Goal: Transaction & Acquisition: Purchase product/service

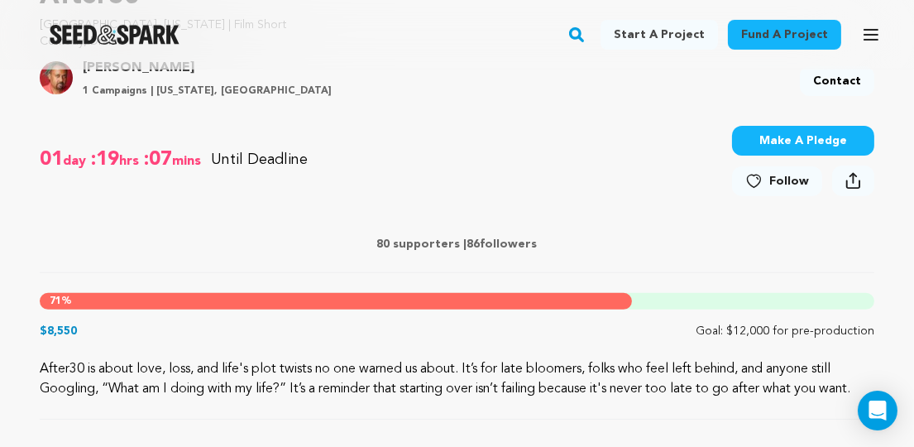
scroll to position [589, 0]
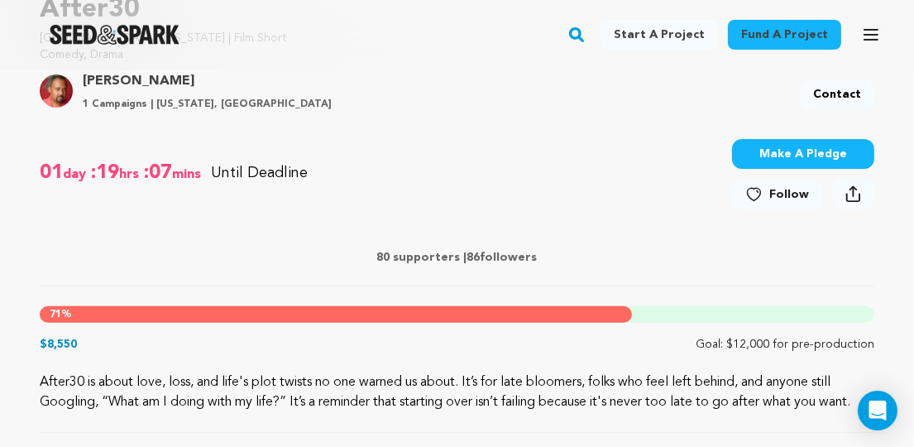
click at [831, 154] on button "Make A Pledge" at bounding box center [803, 154] width 142 height 30
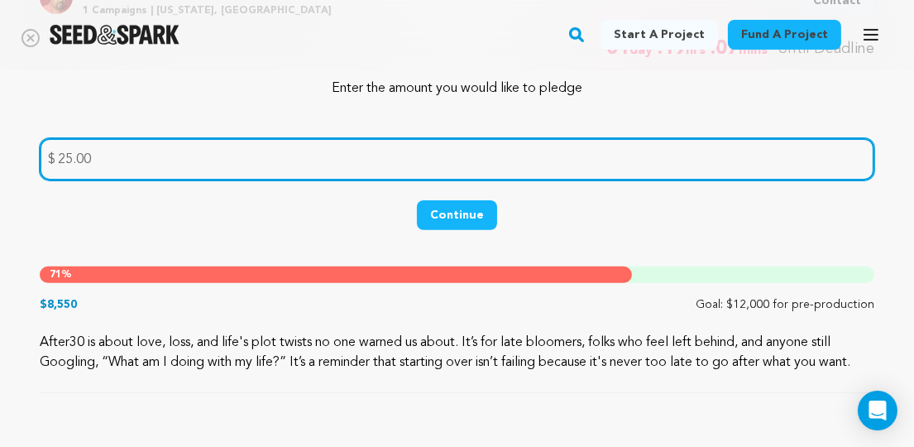
scroll to position [690, 0]
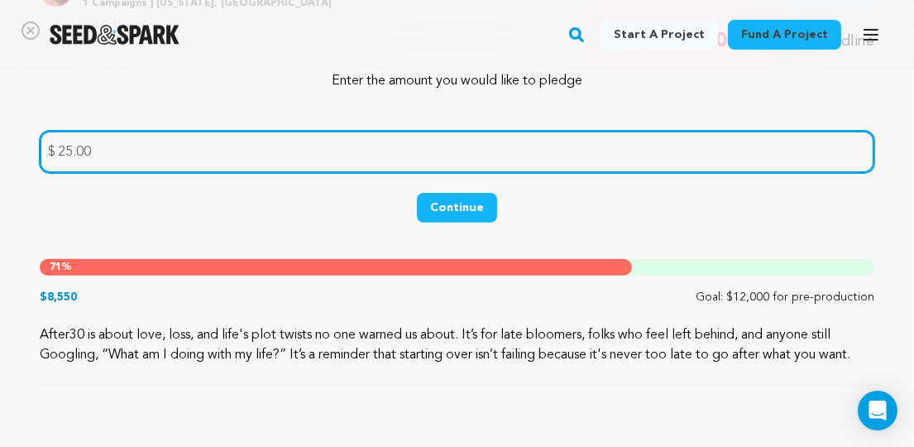
type input "25.00"
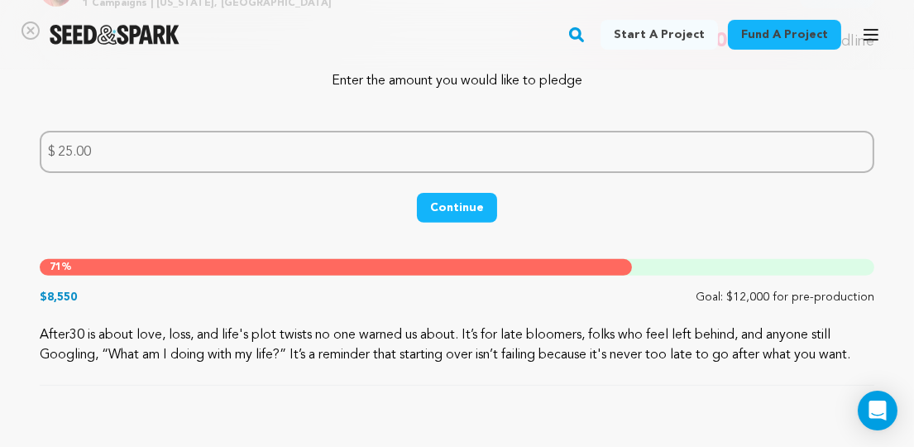
click at [453, 204] on button "Continue" at bounding box center [457, 208] width 80 height 30
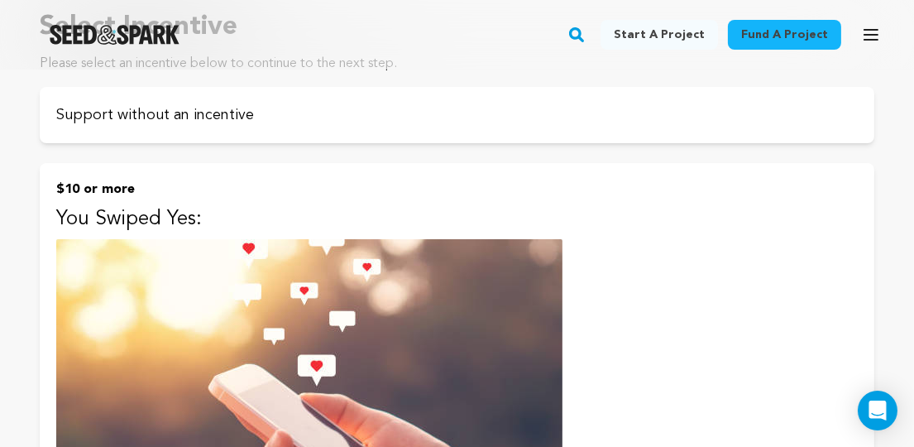
scroll to position [189, 0]
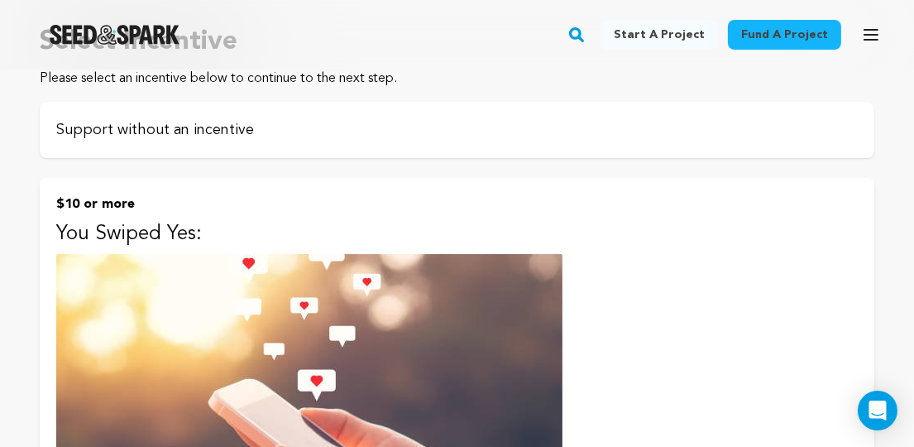
click at [479, 131] on p "Support without an incentive" at bounding box center [457, 129] width 802 height 23
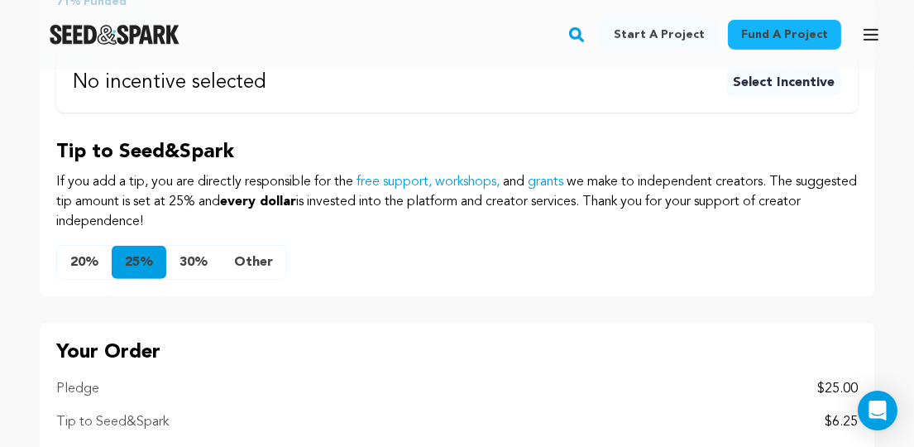
scroll to position [919, 0]
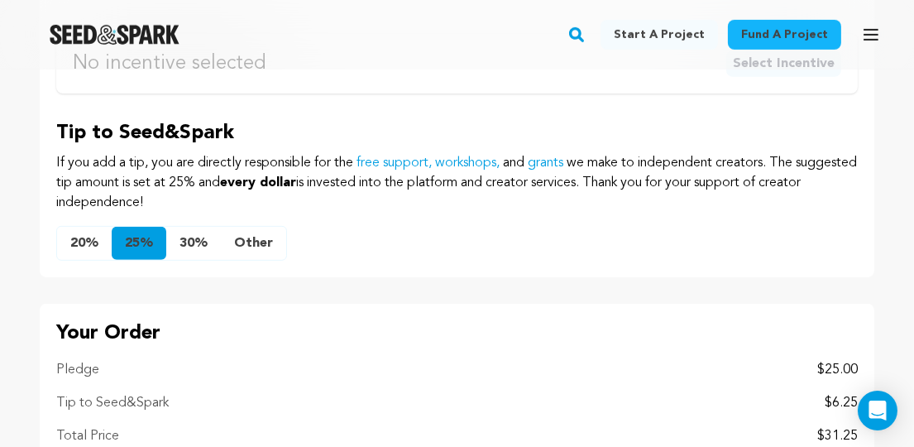
click at [250, 246] on button "Other" at bounding box center [253, 243] width 65 height 33
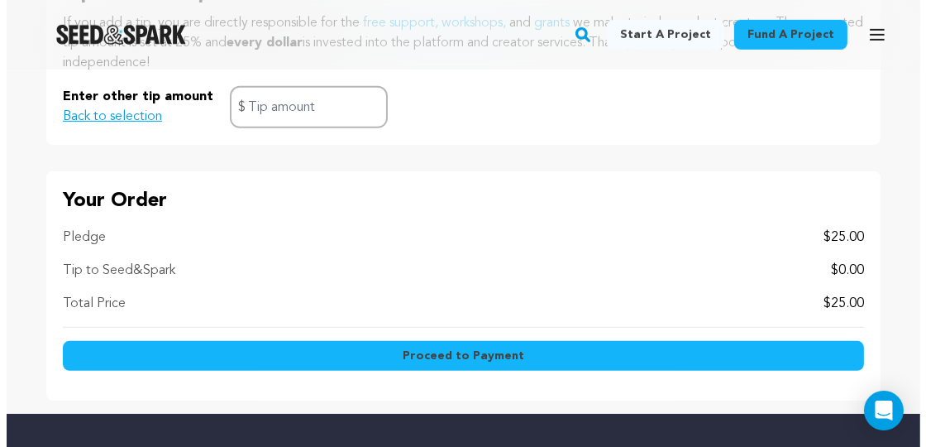
scroll to position [1055, 0]
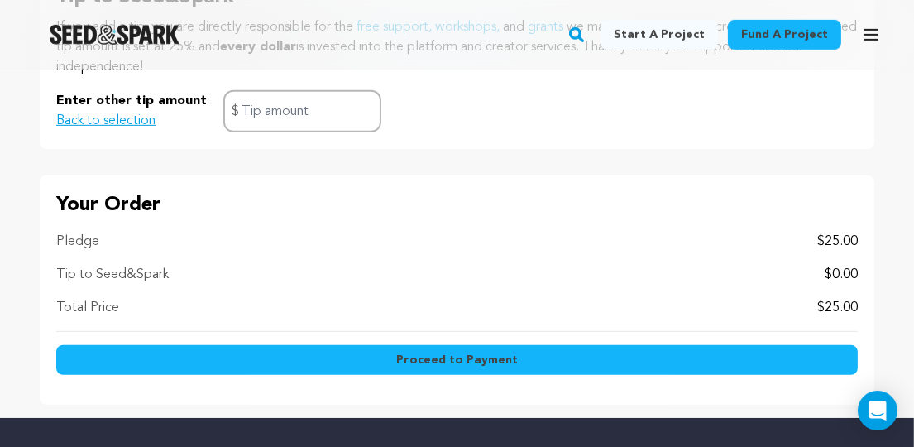
click at [495, 358] on span "Proceed to Payment" at bounding box center [457, 360] width 122 height 17
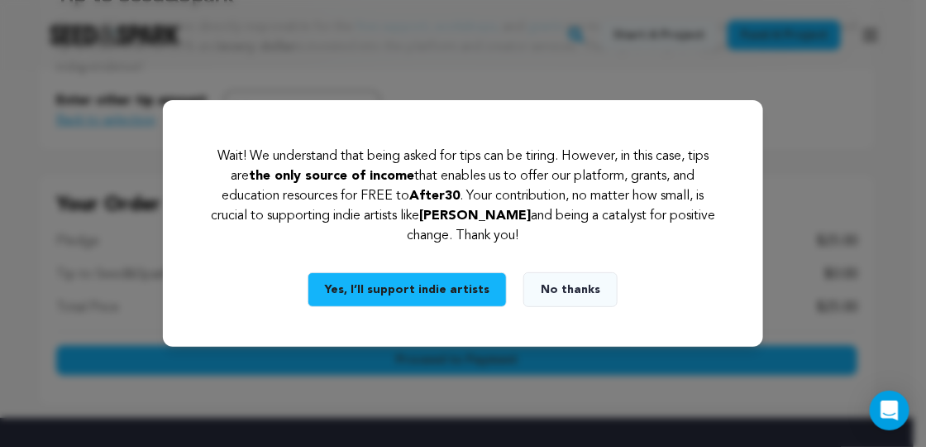
click at [577, 294] on button "No thanks" at bounding box center [571, 289] width 94 height 35
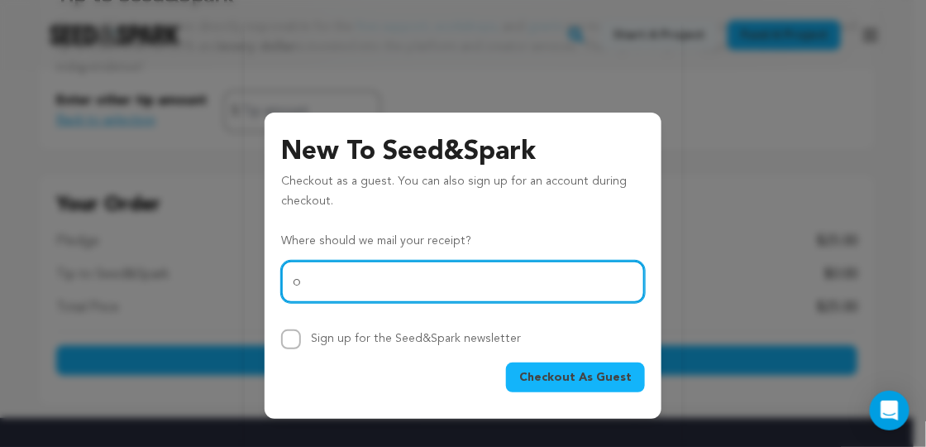
type input "onevoiceinchrist@aol.com"
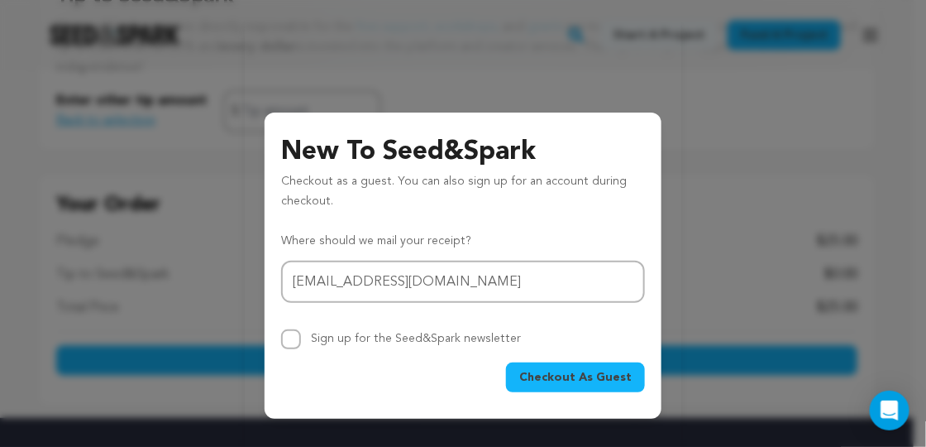
click at [572, 384] on span "Checkout As Guest" at bounding box center [575, 377] width 112 height 17
click at [894, 58] on icon "button" at bounding box center [889, 56] width 10 height 10
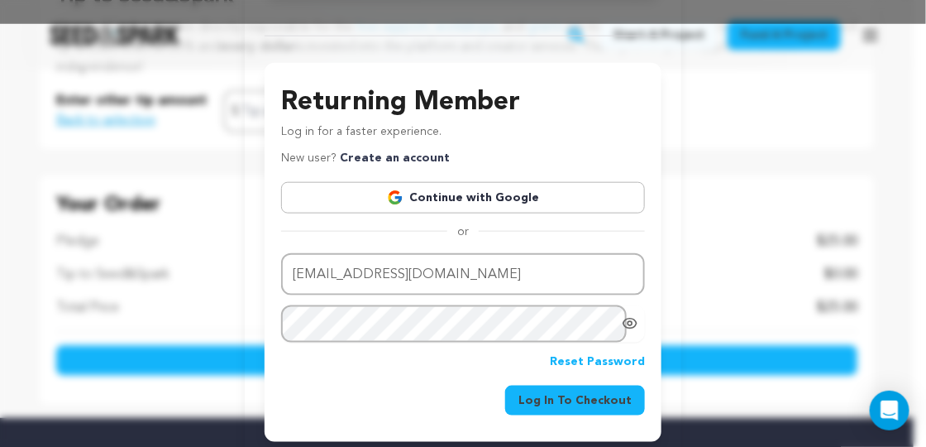
scroll to position [518, 0]
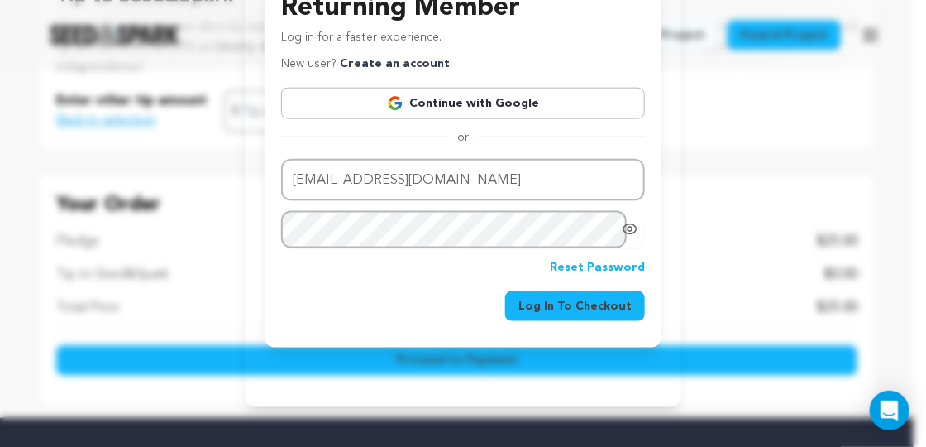
click at [589, 304] on span "Log In To Checkout" at bounding box center [575, 306] width 113 height 17
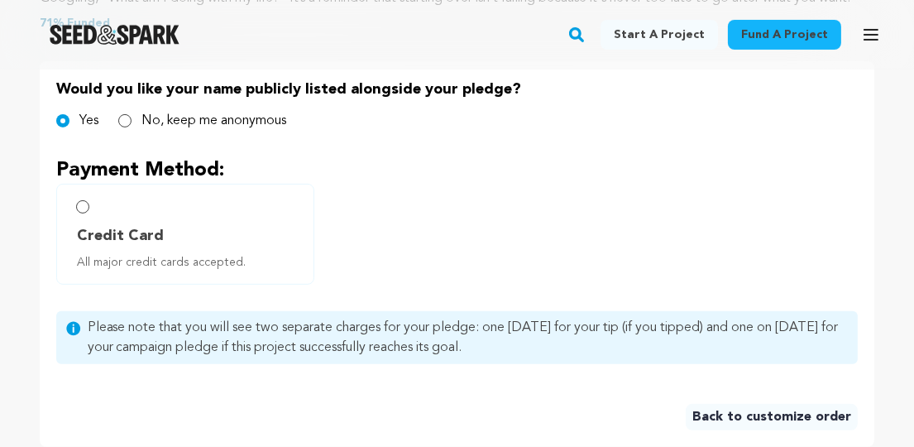
scroll to position [805, 0]
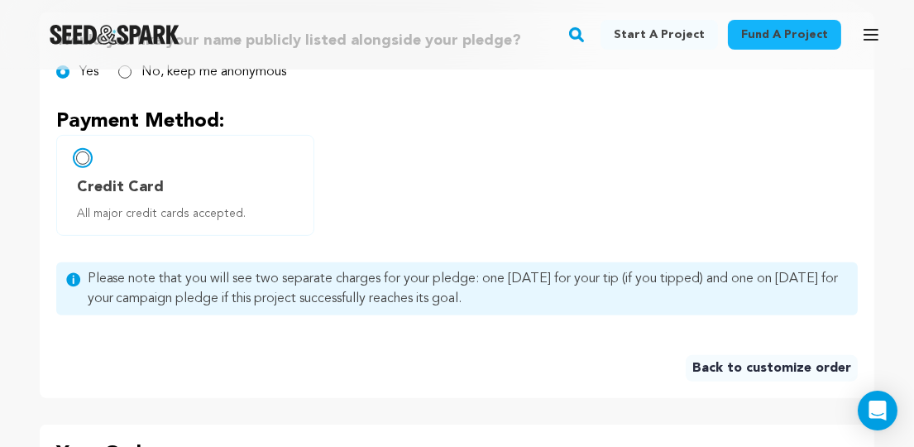
click at [83, 160] on input "Credit Card All major credit cards accepted." at bounding box center [82, 157] width 13 height 13
radio input "false"
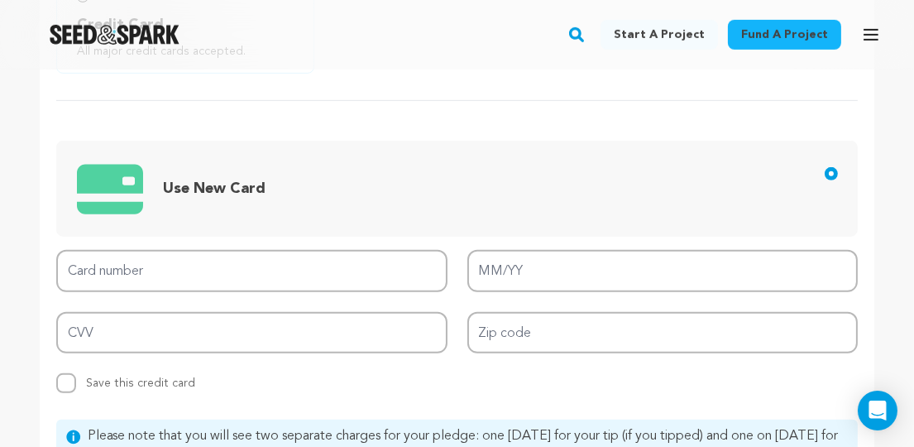
scroll to position [968, 0]
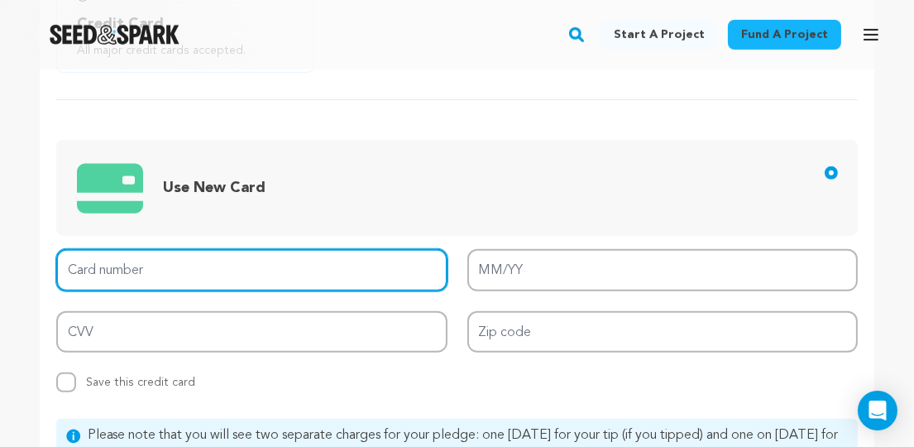
click at [305, 263] on input "Card number" at bounding box center [251, 270] width 391 height 42
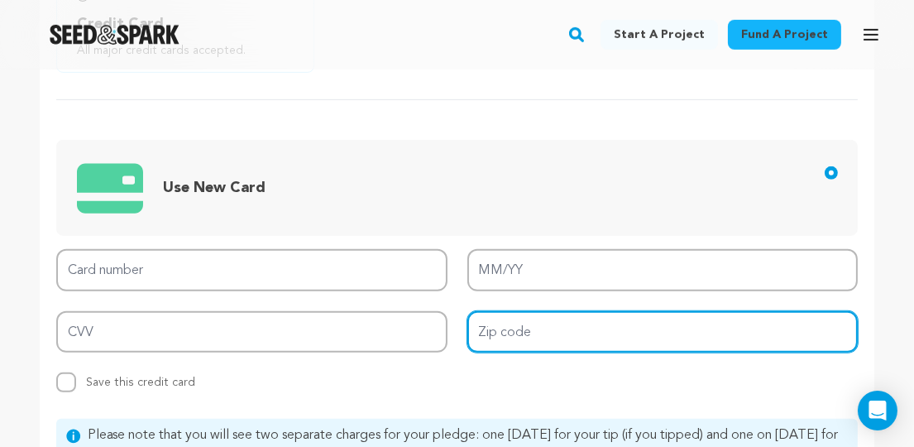
type input "44146-2008"
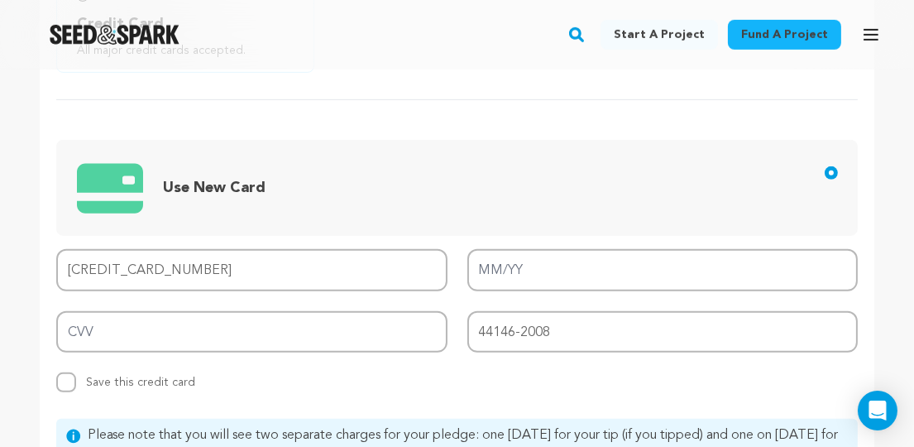
type input "4034 9000 6788 5981"
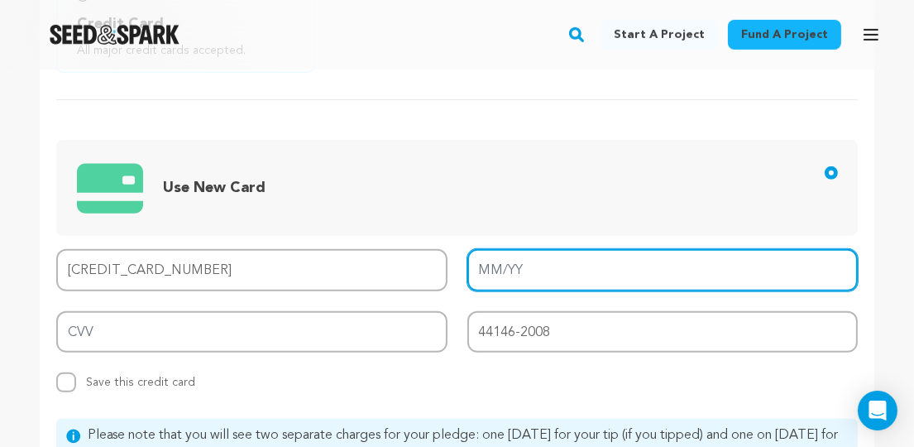
type input "05/28"
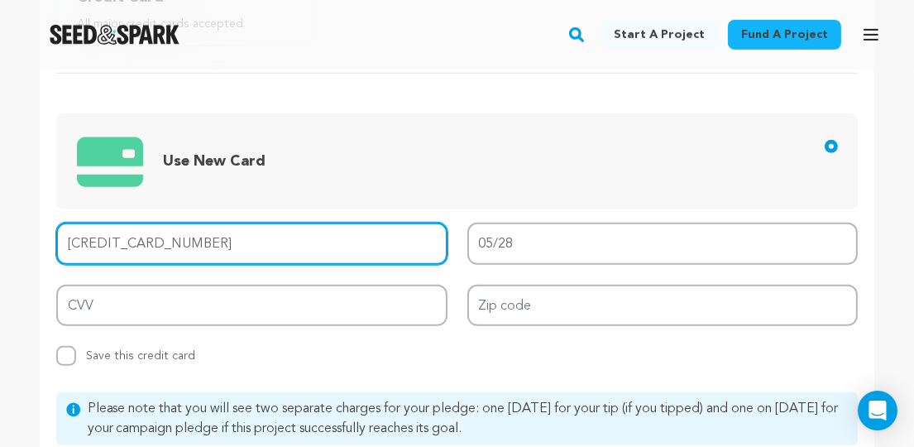
scroll to position [1022, 0]
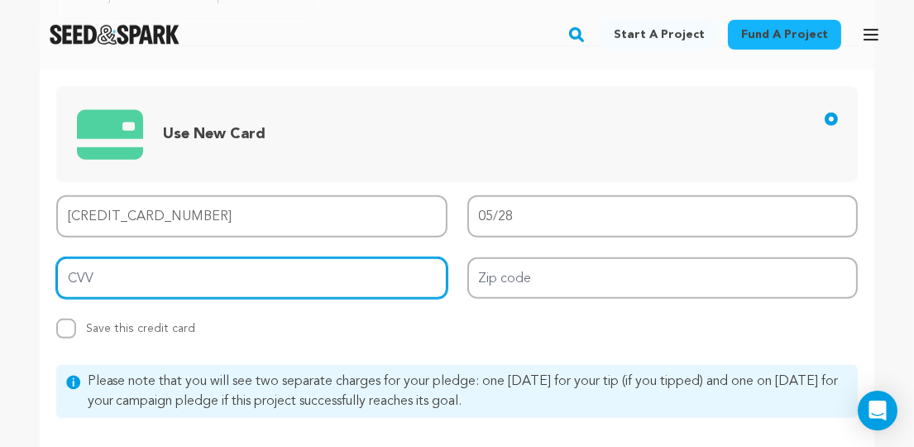
click at [147, 279] on input "CVV" at bounding box center [251, 278] width 391 height 42
type input "730"
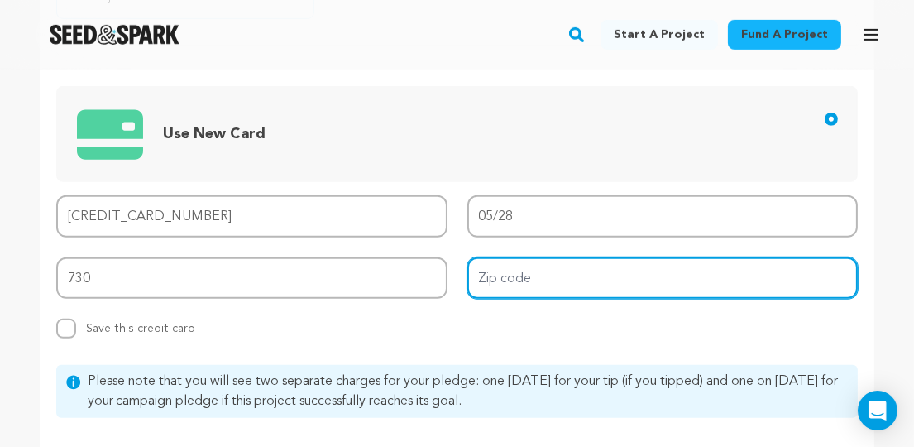
click at [540, 280] on input "Zip code" at bounding box center [662, 278] width 391 height 42
type input "44146"
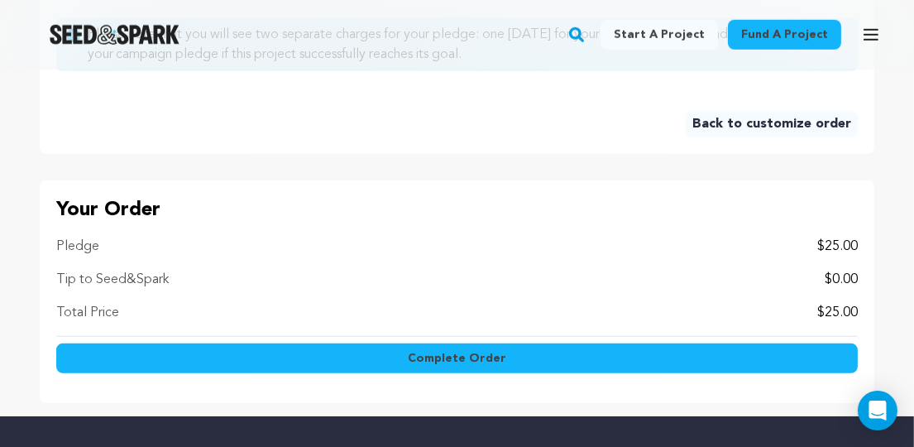
scroll to position [1372, 0]
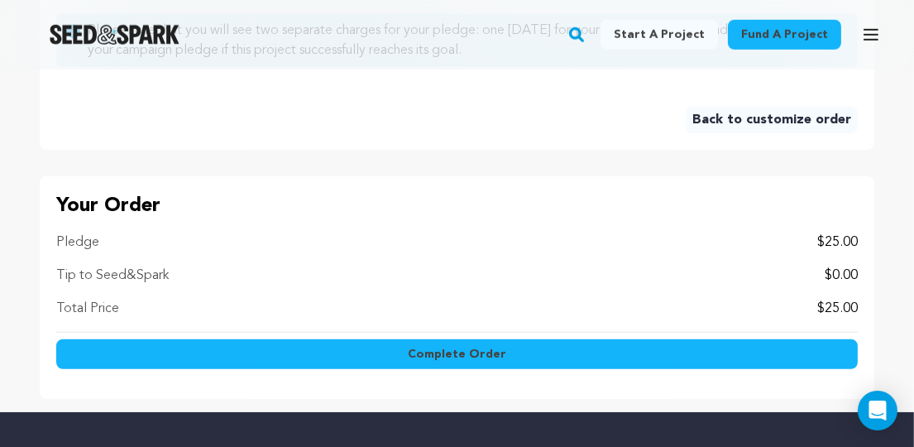
click at [598, 349] on button "Complete Order" at bounding box center [457, 354] width 802 height 30
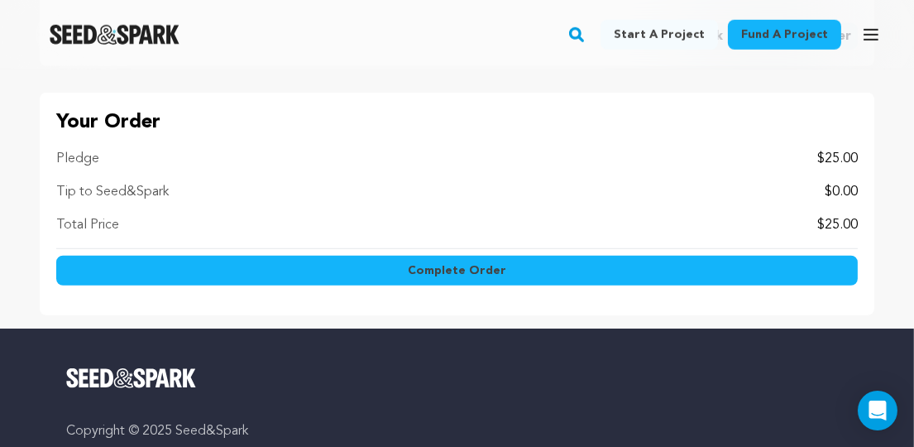
scroll to position [1290, 0]
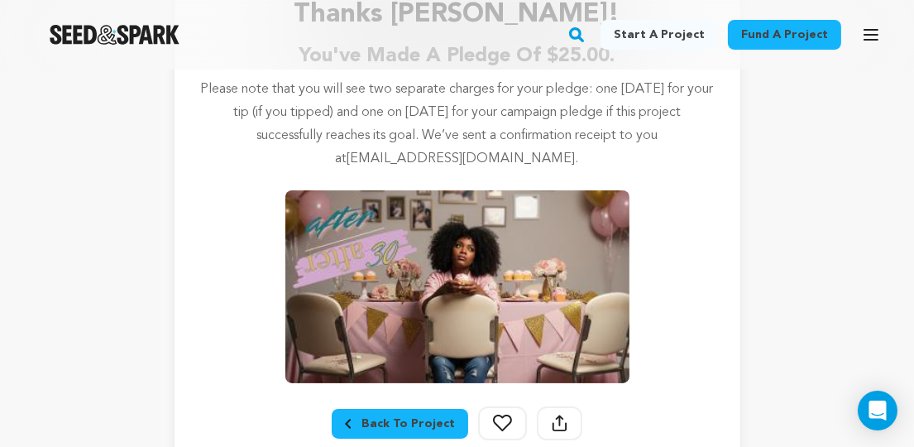
scroll to position [318, 0]
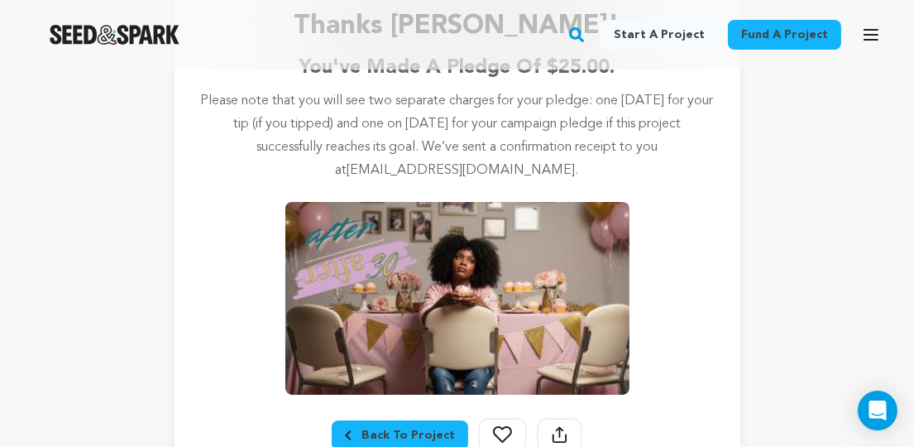
click at [165, 34] on img "Seed&Spark Homepage" at bounding box center [115, 35] width 130 height 20
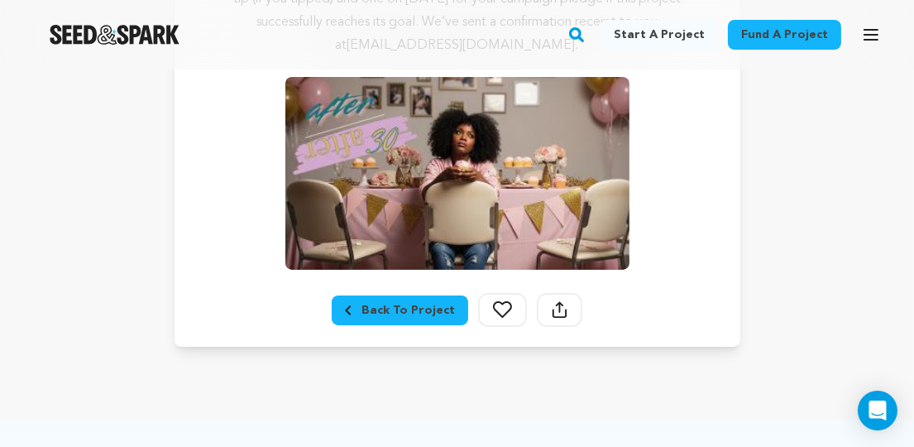
scroll to position [452, 0]
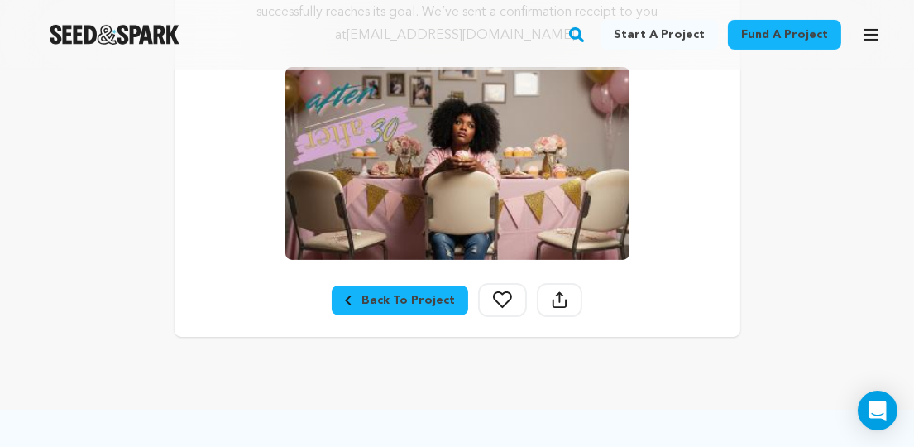
click at [429, 296] on div "Back To Project" at bounding box center [400, 300] width 110 height 17
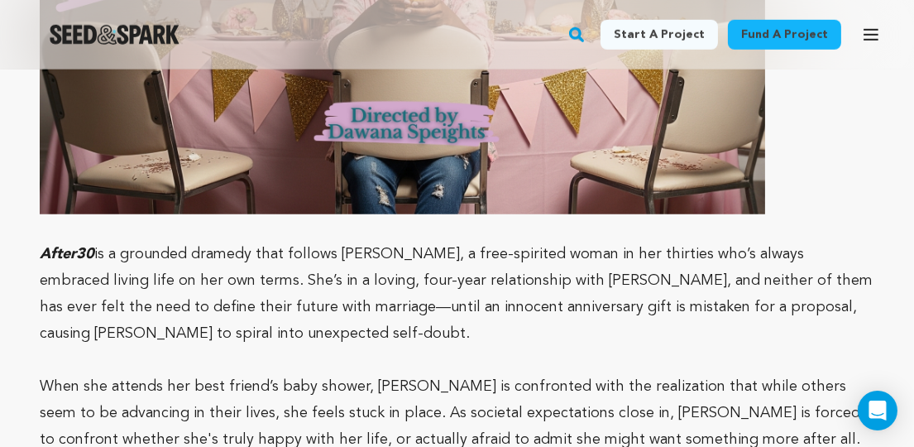
scroll to position [1713, 0]
